Goal: Check status: Check status

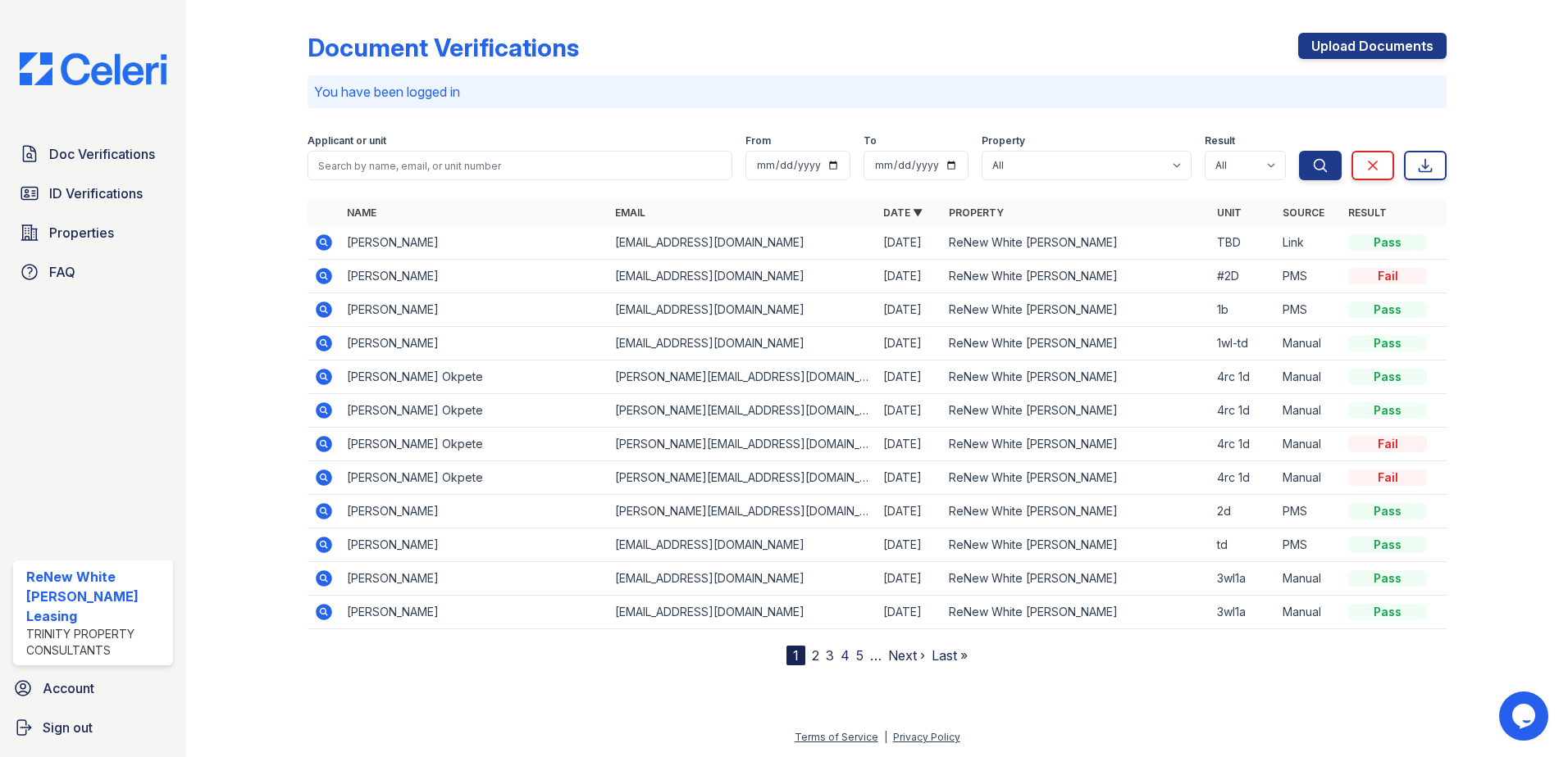
click at [815, 653] on link "2" at bounding box center [815, 655] width 8 height 16
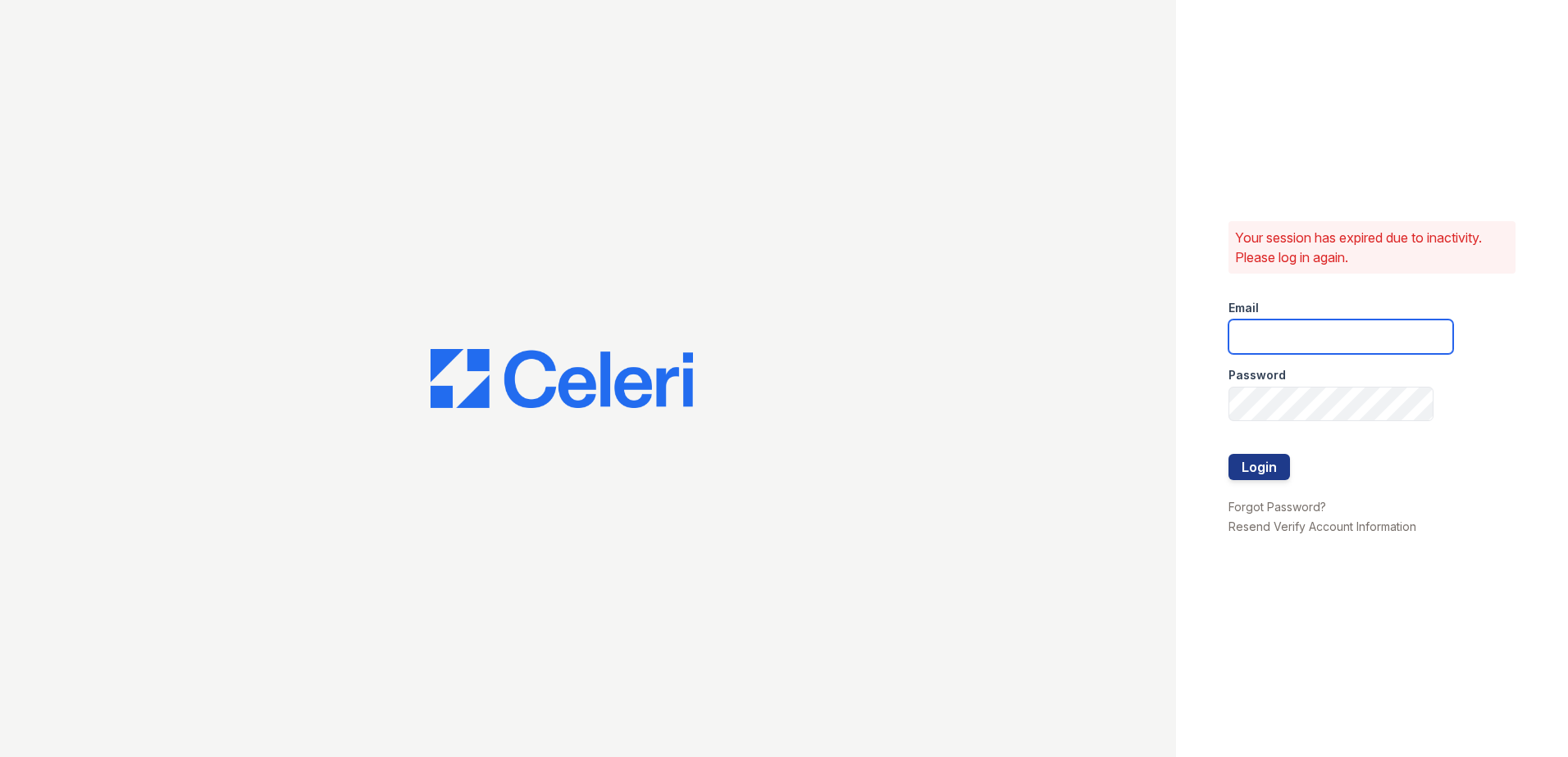
type input "[EMAIL_ADDRESS][DOMAIN_NAME]"
click at [1242, 472] on button "Login" at bounding box center [1258, 467] width 61 height 26
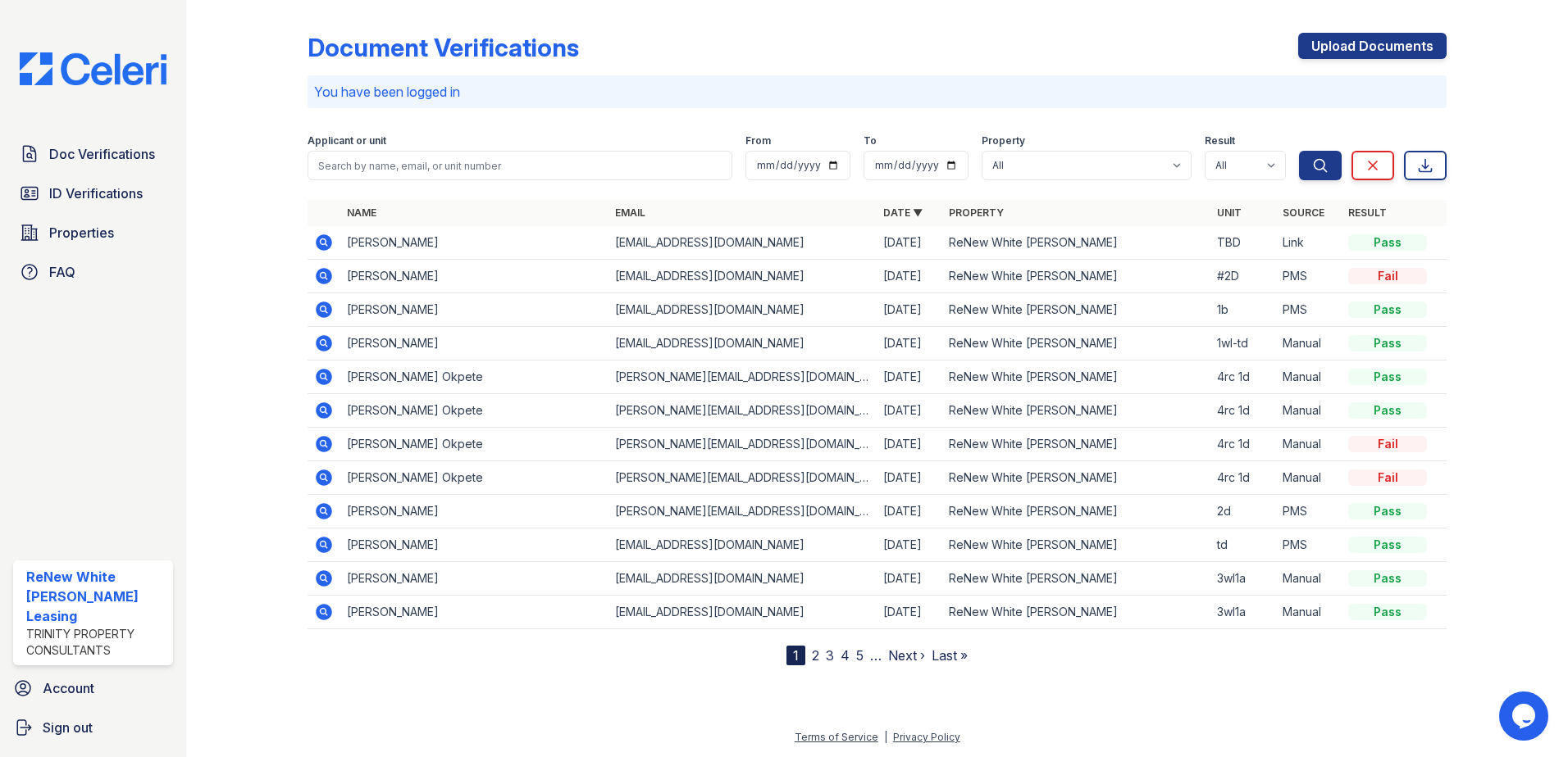
click at [815, 658] on link "2" at bounding box center [815, 655] width 8 height 16
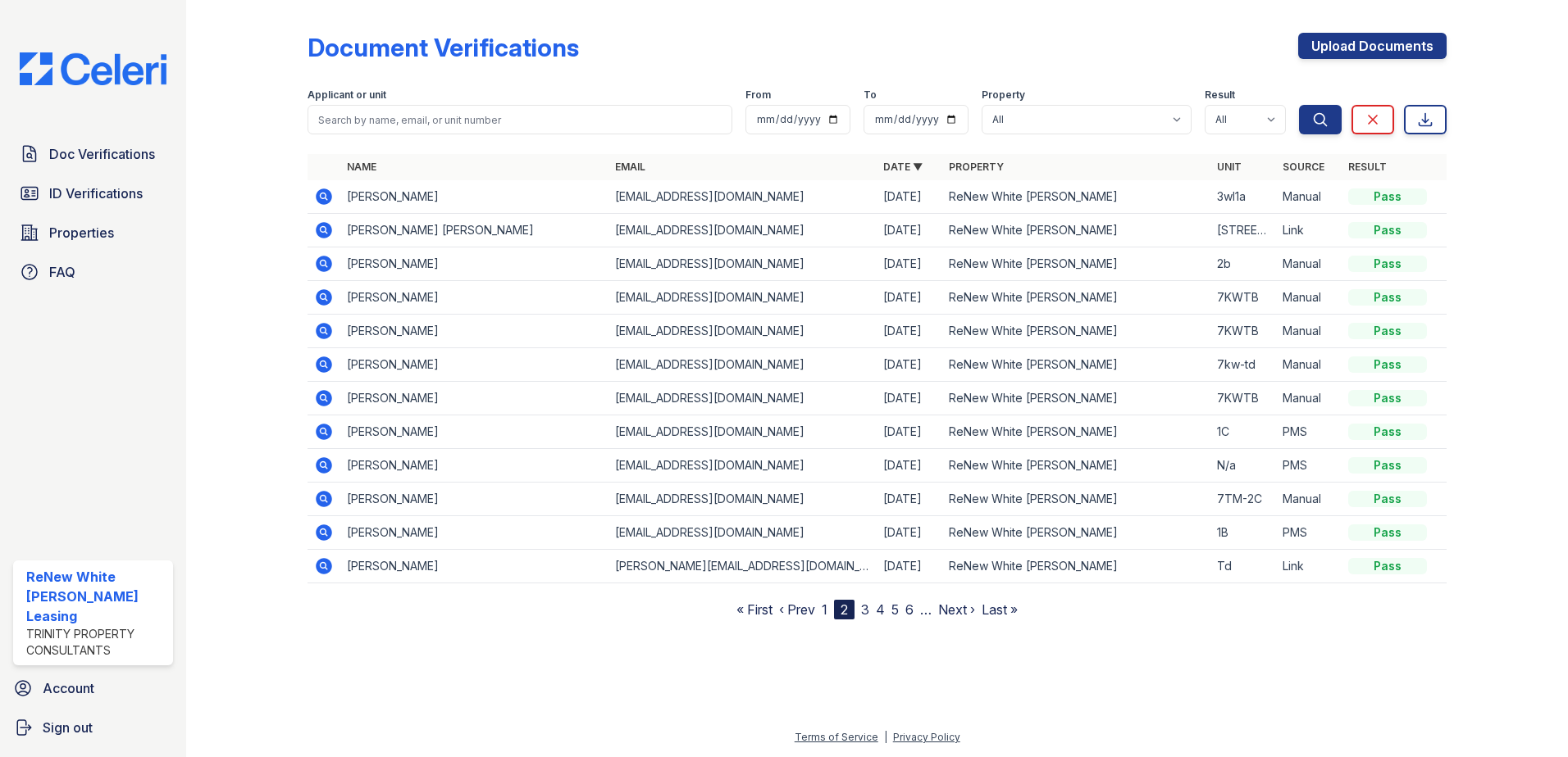
click at [328, 496] on icon at bounding box center [323, 499] width 16 height 16
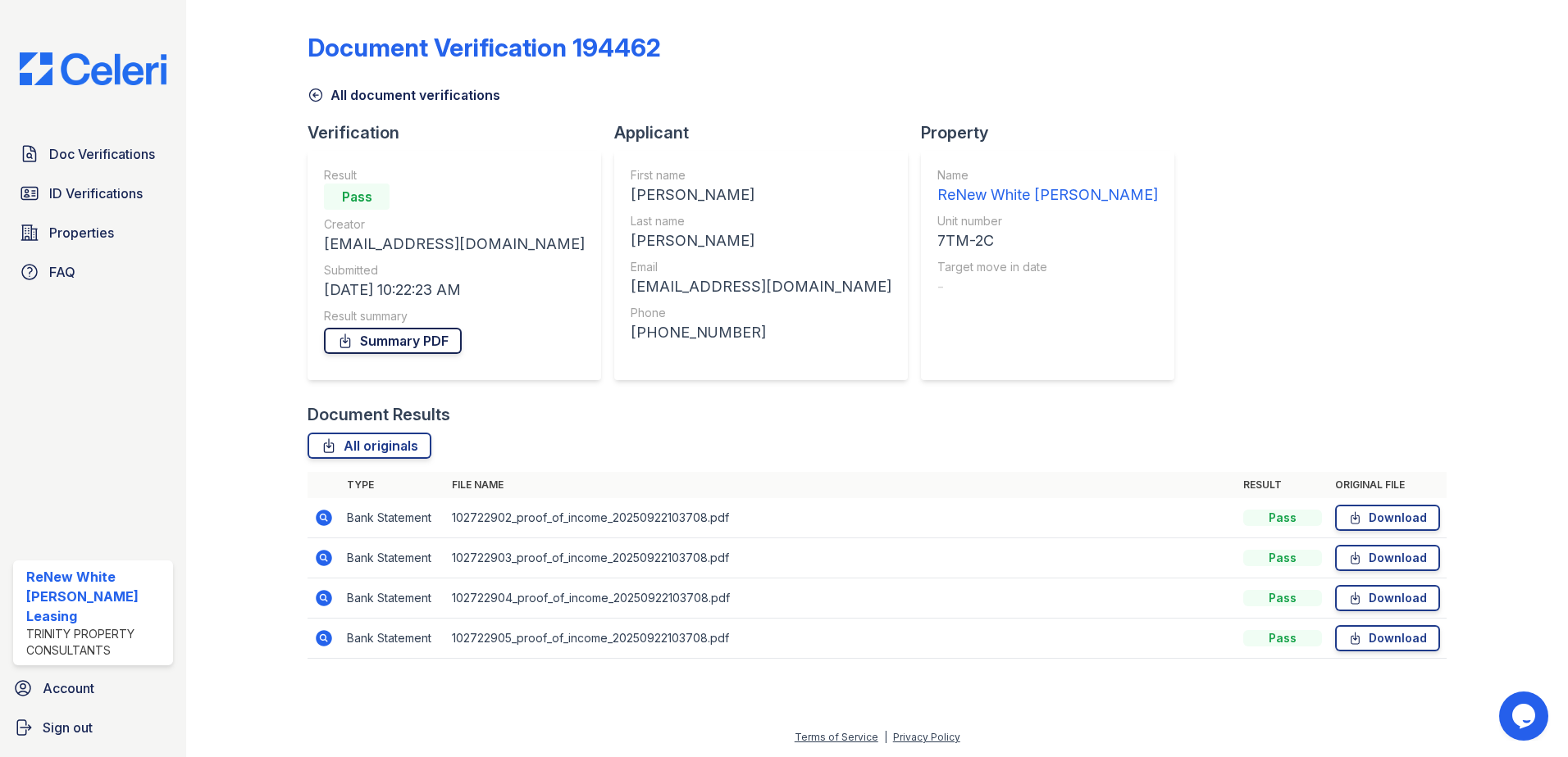
click at [437, 347] on link "Summary PDF" at bounding box center [392, 341] width 138 height 26
click at [115, 195] on span "ID Verifications" at bounding box center [96, 194] width 94 height 19
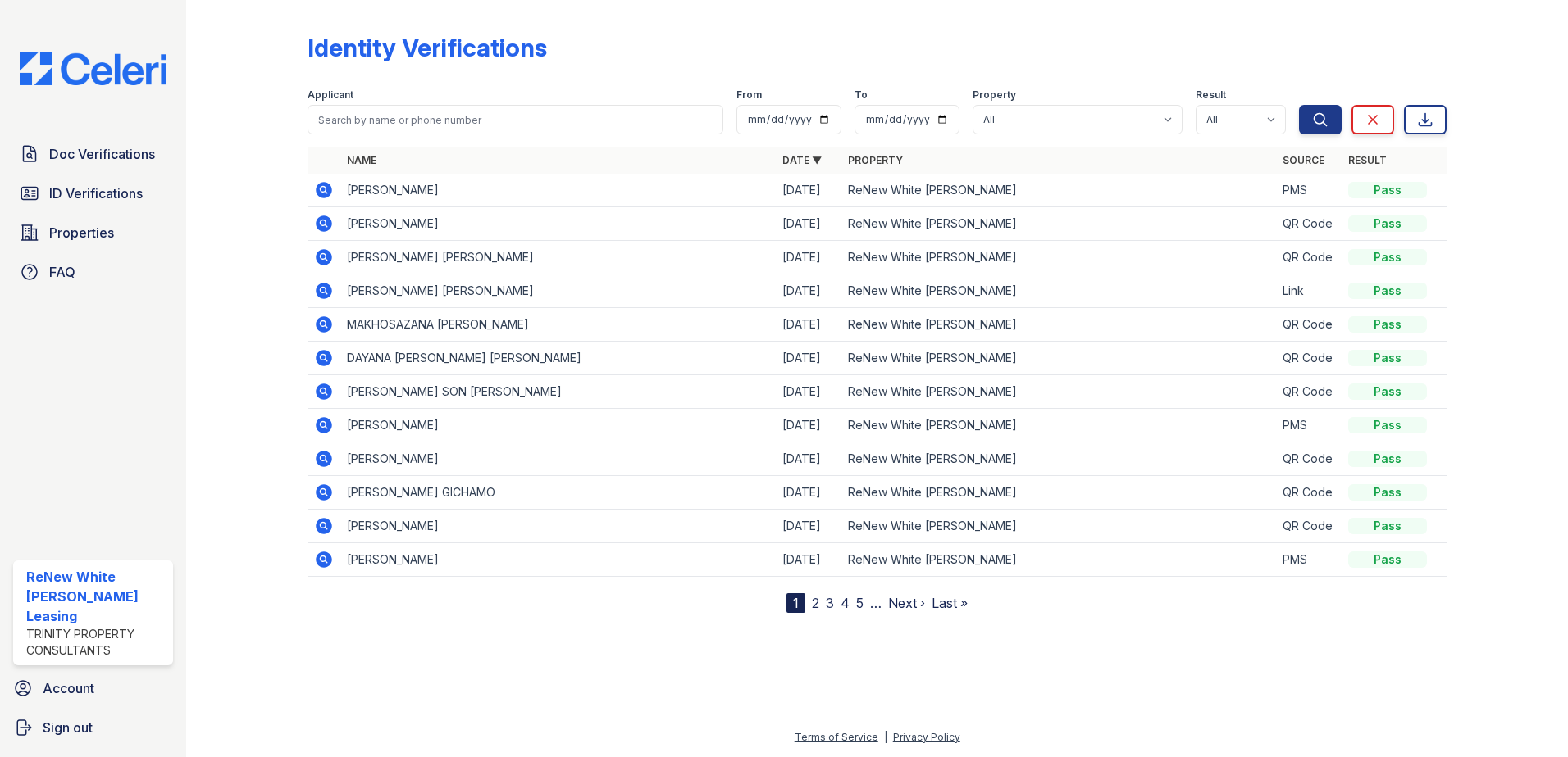
click at [815, 598] on link "2" at bounding box center [815, 603] width 8 height 16
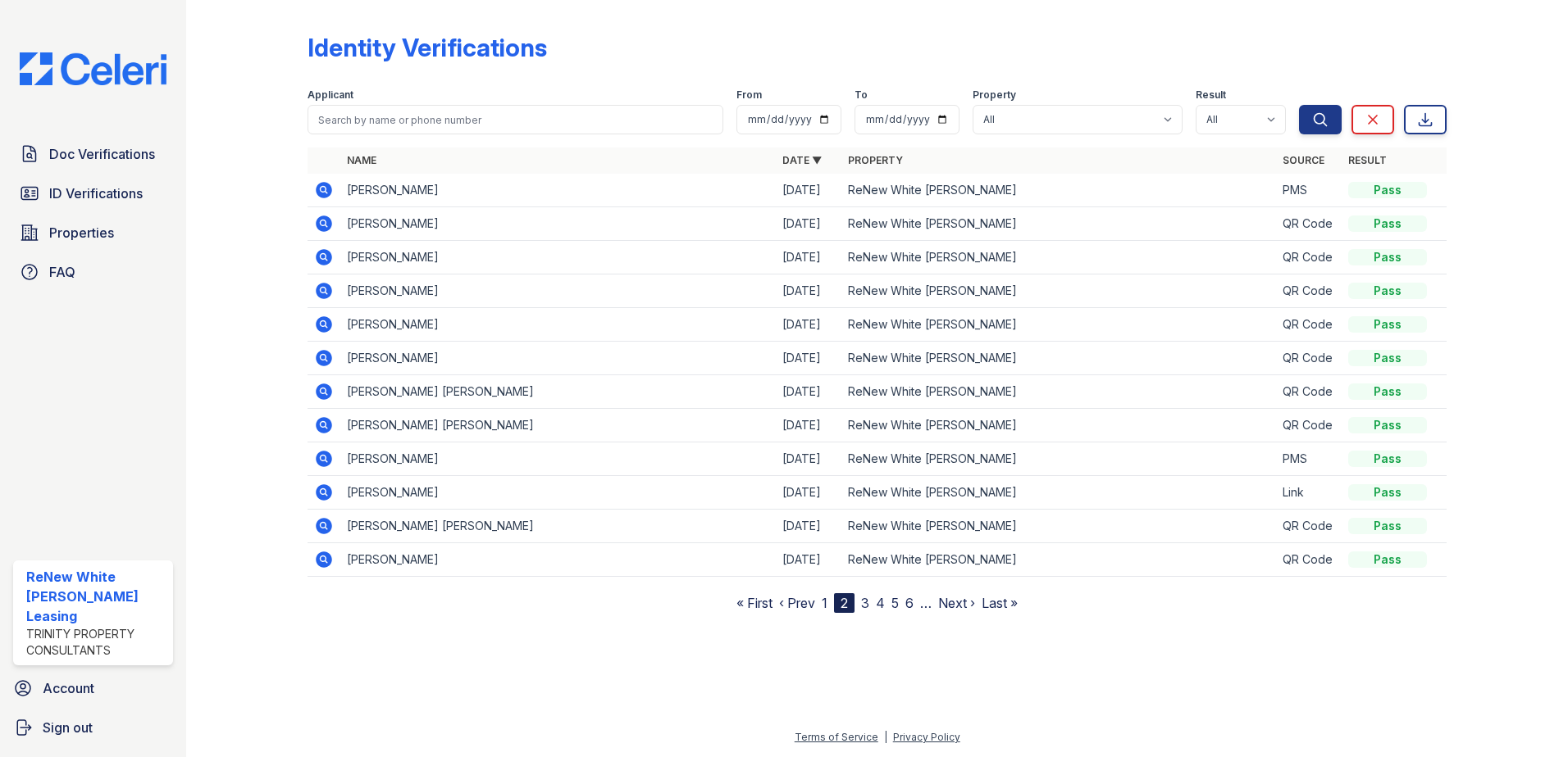
click at [327, 492] on icon at bounding box center [323, 492] width 16 height 16
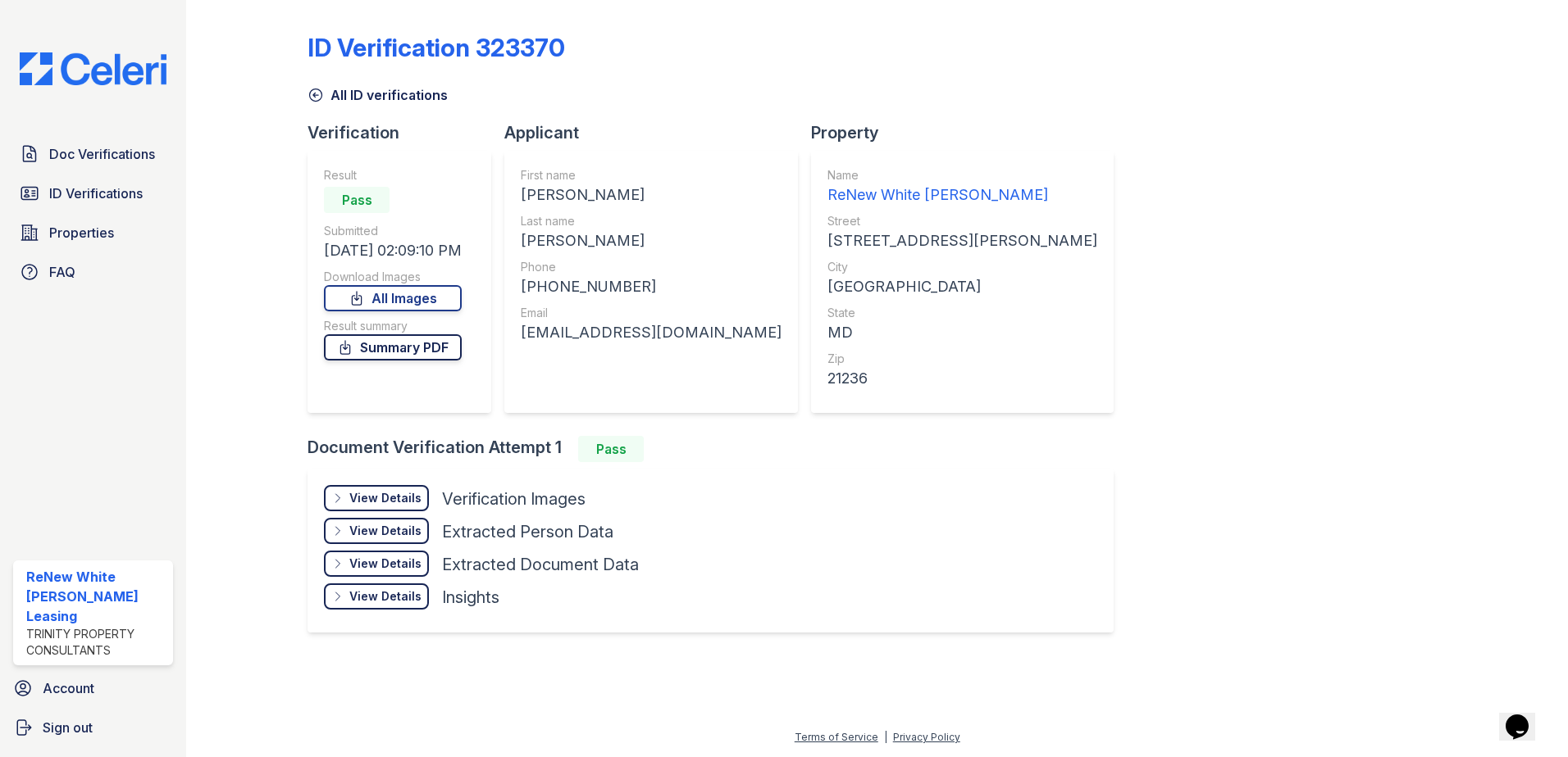
click at [405, 349] on link "Summary PDF" at bounding box center [392, 347] width 138 height 26
